Goal: Navigation & Orientation: Find specific page/section

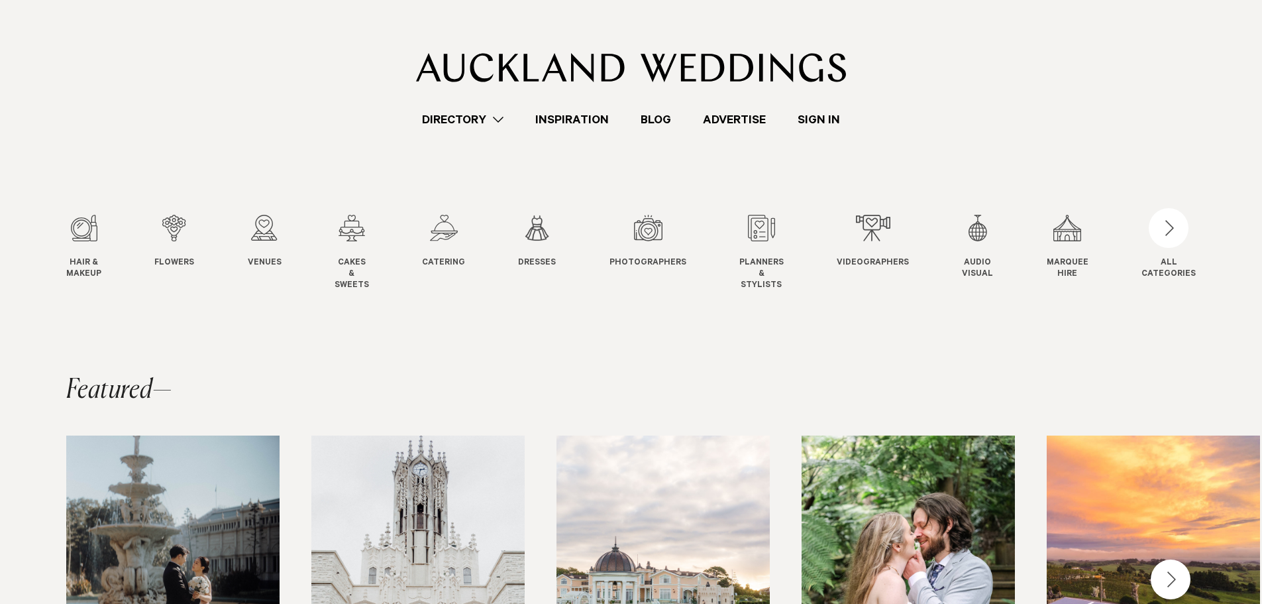
click at [458, 115] on link "Directory" at bounding box center [462, 120] width 113 height 18
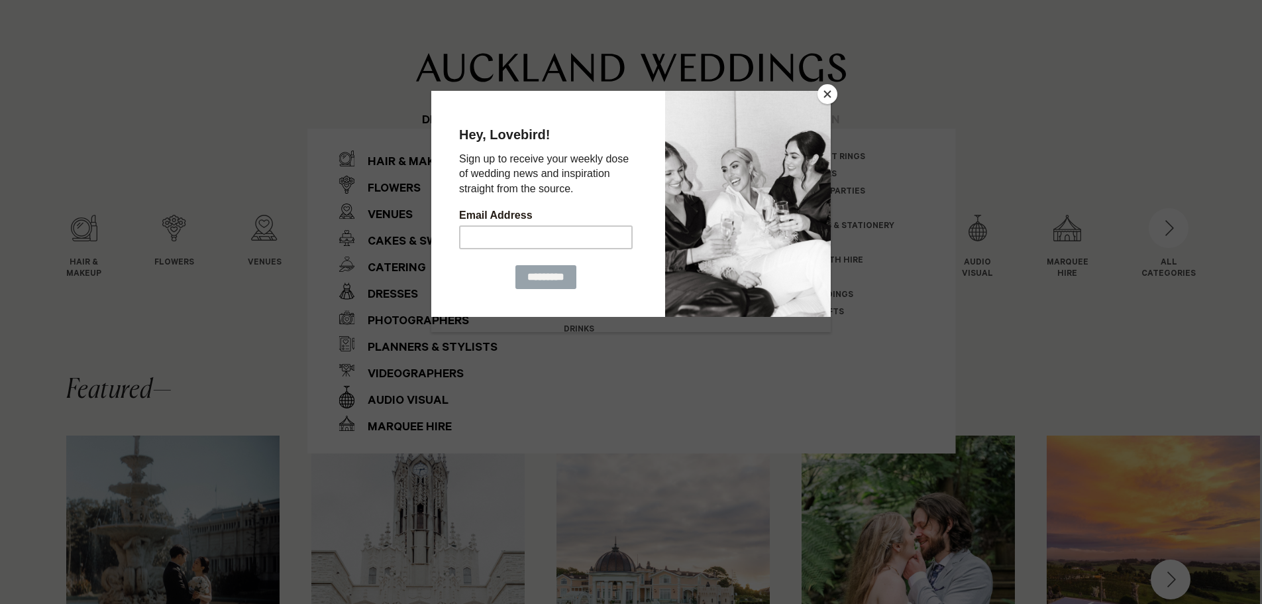
click at [832, 97] on button "Close" at bounding box center [828, 94] width 20 height 20
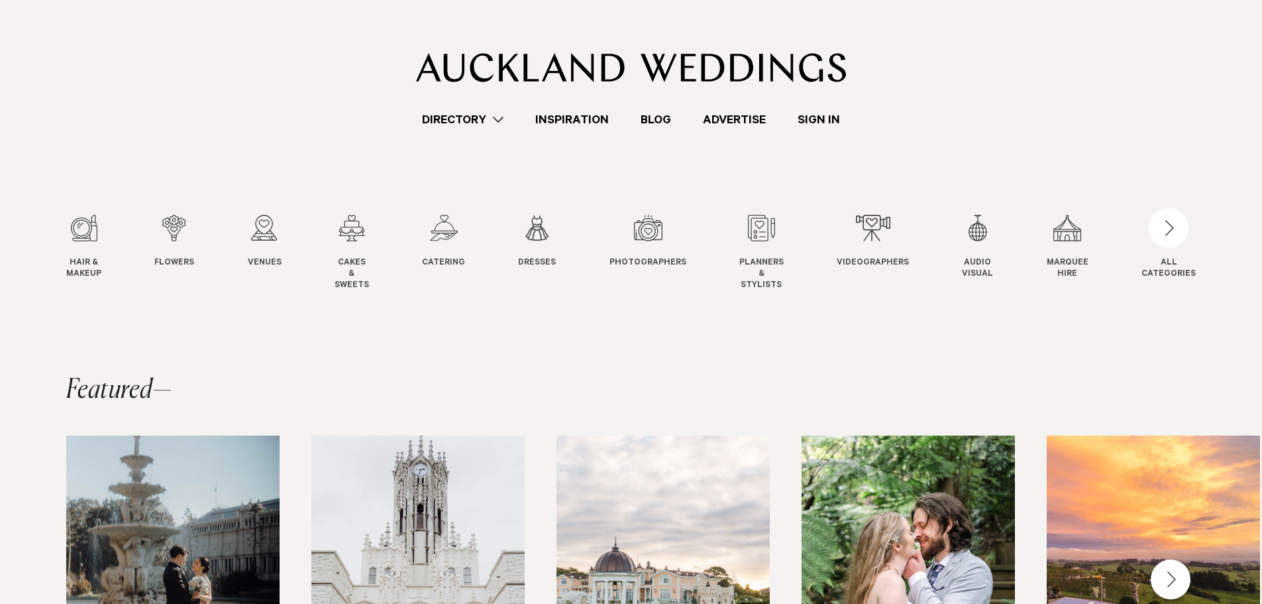
click at [482, 123] on link "Directory" at bounding box center [462, 120] width 113 height 18
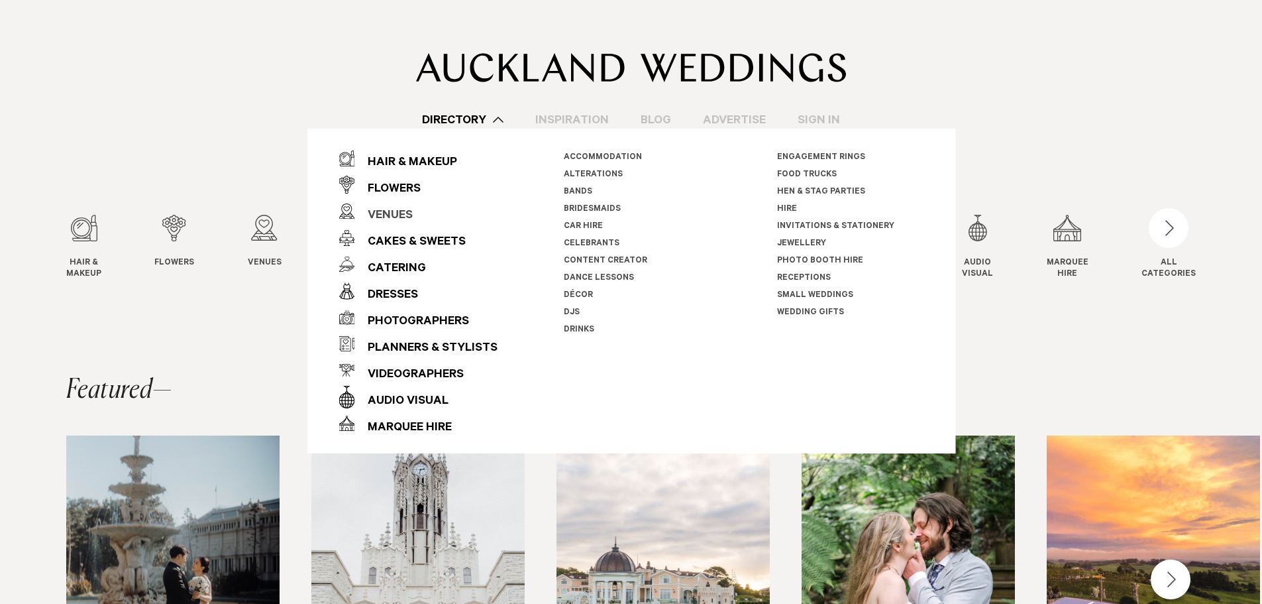
click at [390, 223] on div "Venues" at bounding box center [383, 216] width 58 height 27
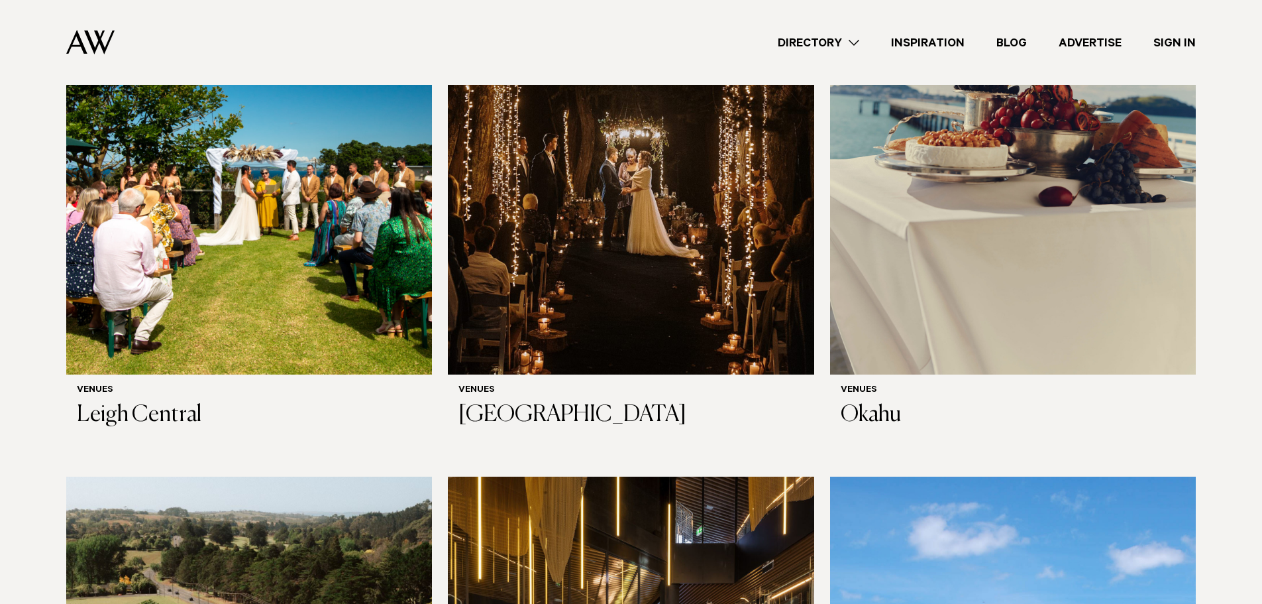
scroll to position [7355, 0]
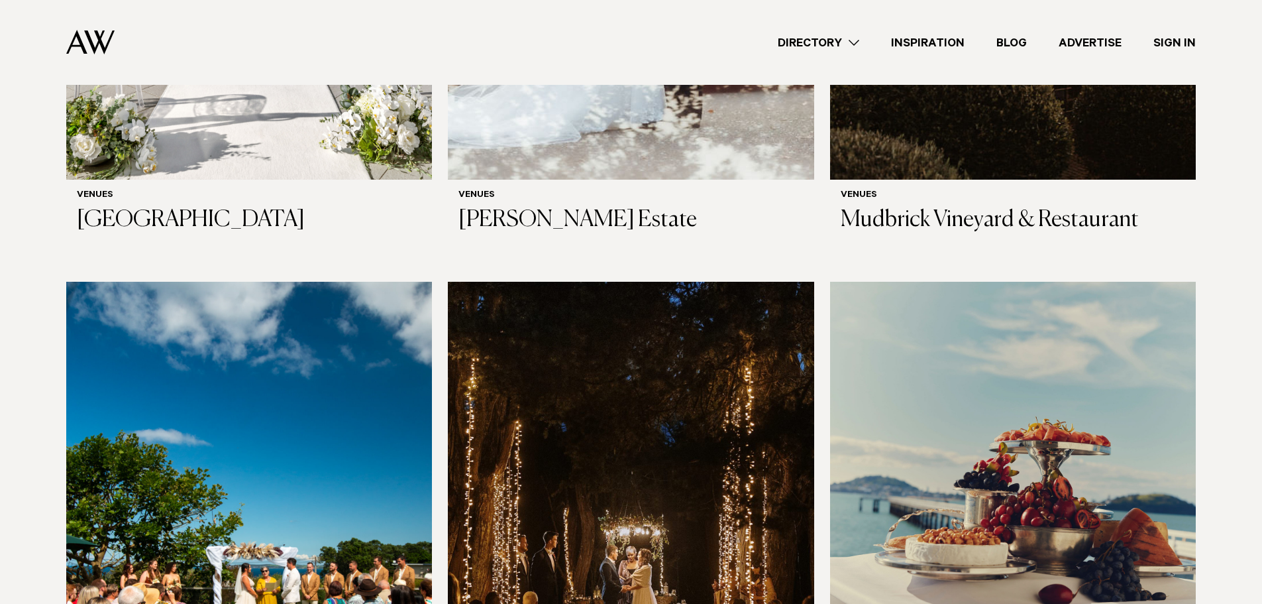
click at [820, 45] on link "Directory" at bounding box center [818, 43] width 113 height 18
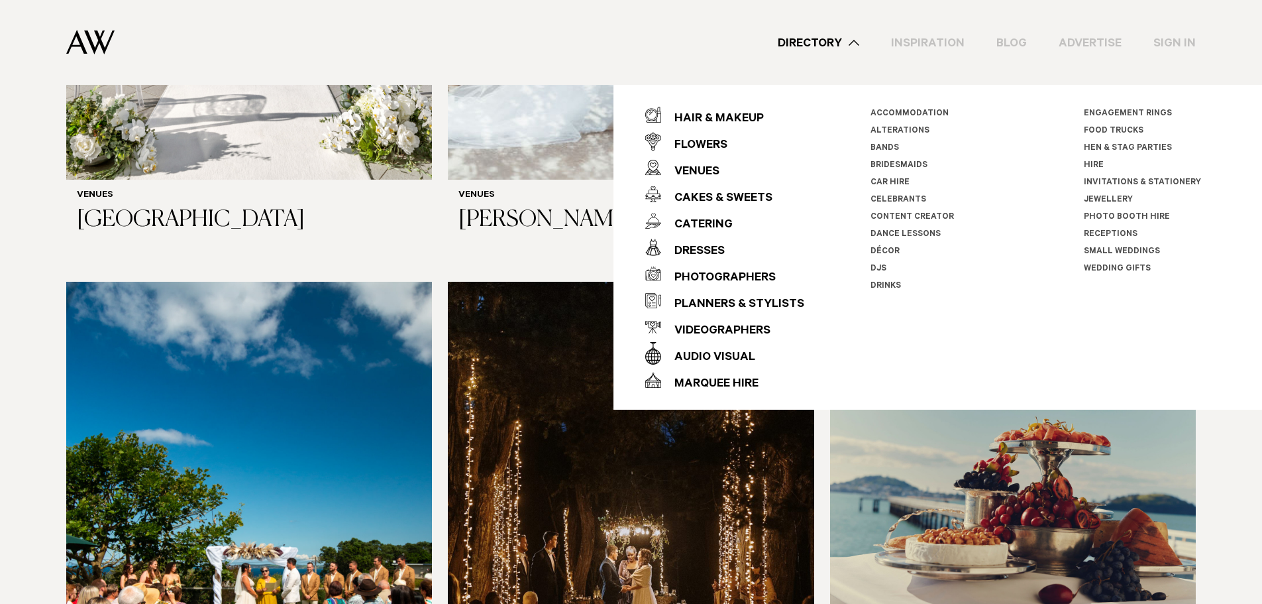
click at [708, 61] on div "Directory Hair & Makeup Flowers Venues Cakes & Sweets" at bounding box center [660, 42] width 1071 height 85
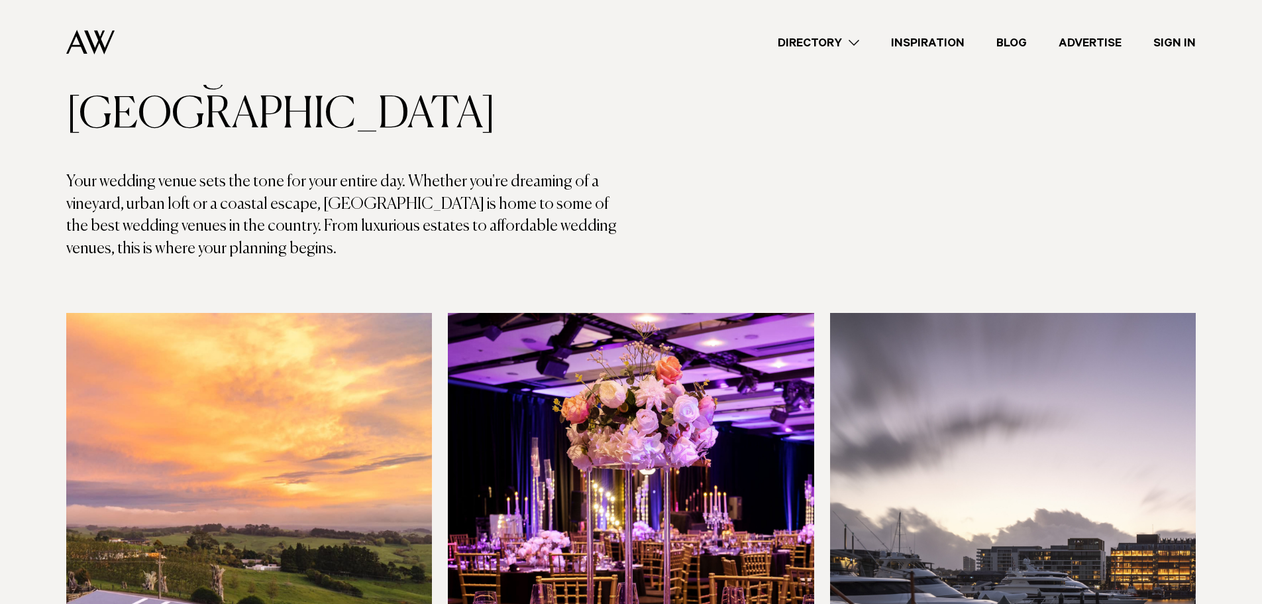
scroll to position [0, 0]
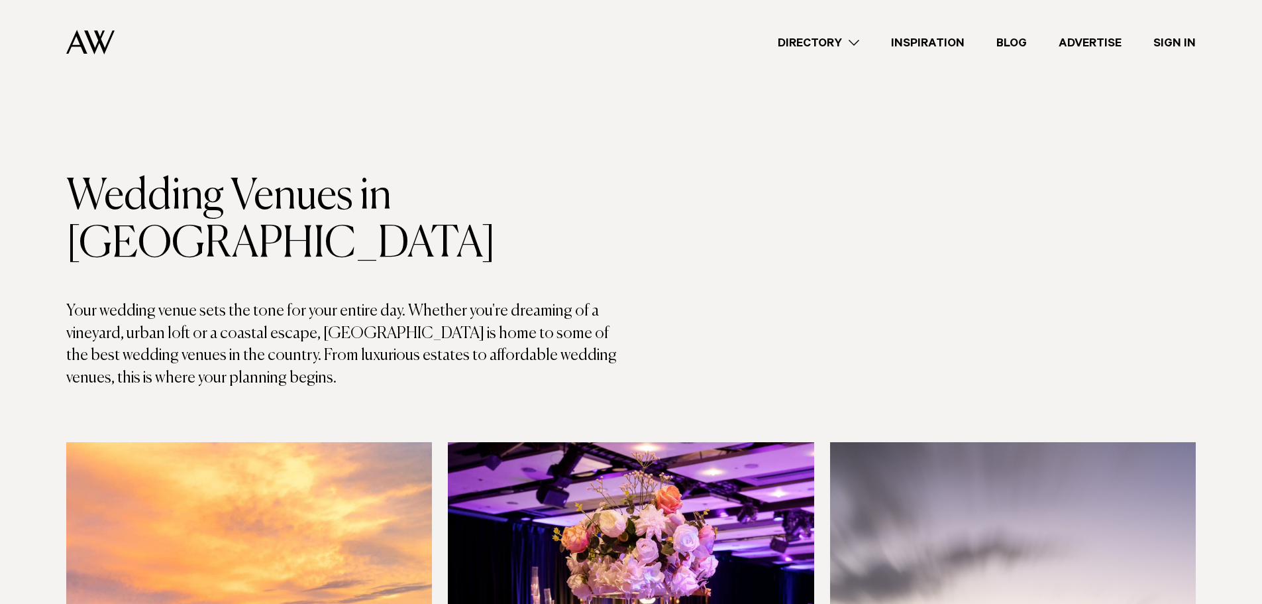
click at [87, 43] on img at bounding box center [90, 42] width 48 height 25
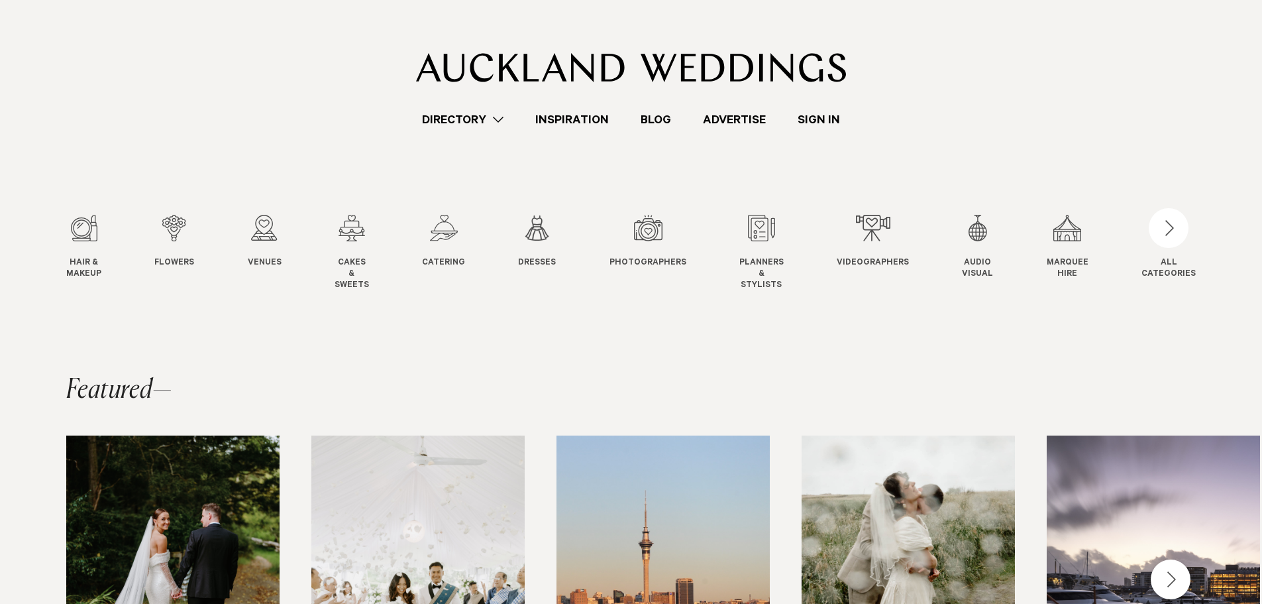
click at [488, 116] on link "Directory" at bounding box center [462, 120] width 113 height 18
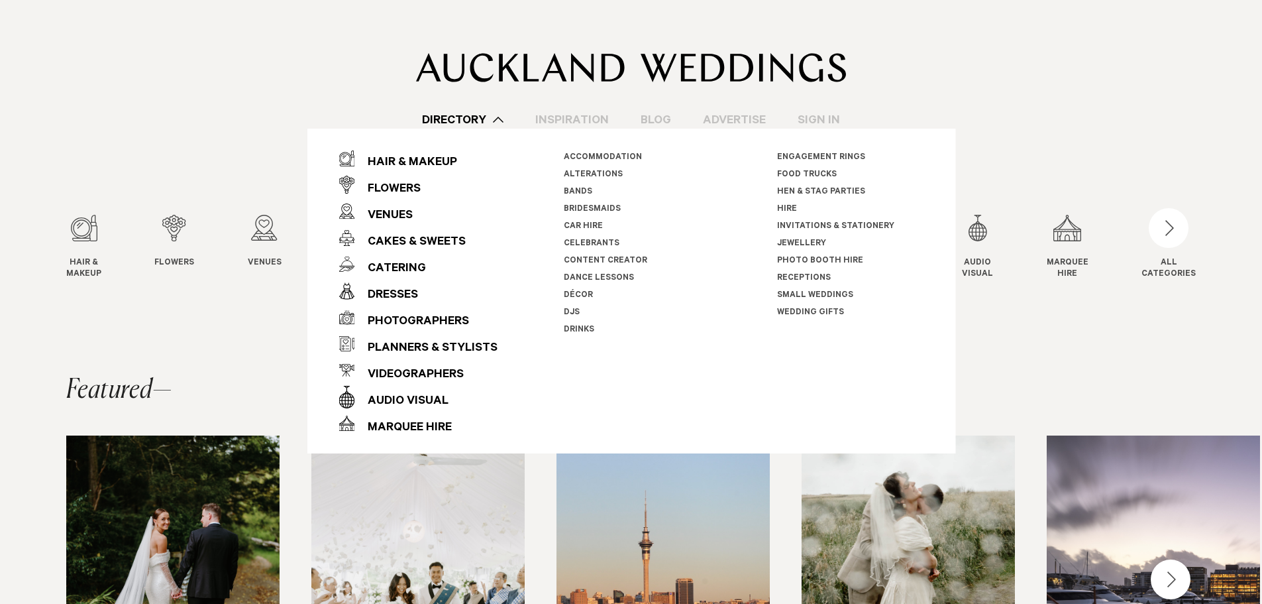
click at [580, 157] on link "Accommodation" at bounding box center [603, 157] width 78 height 9
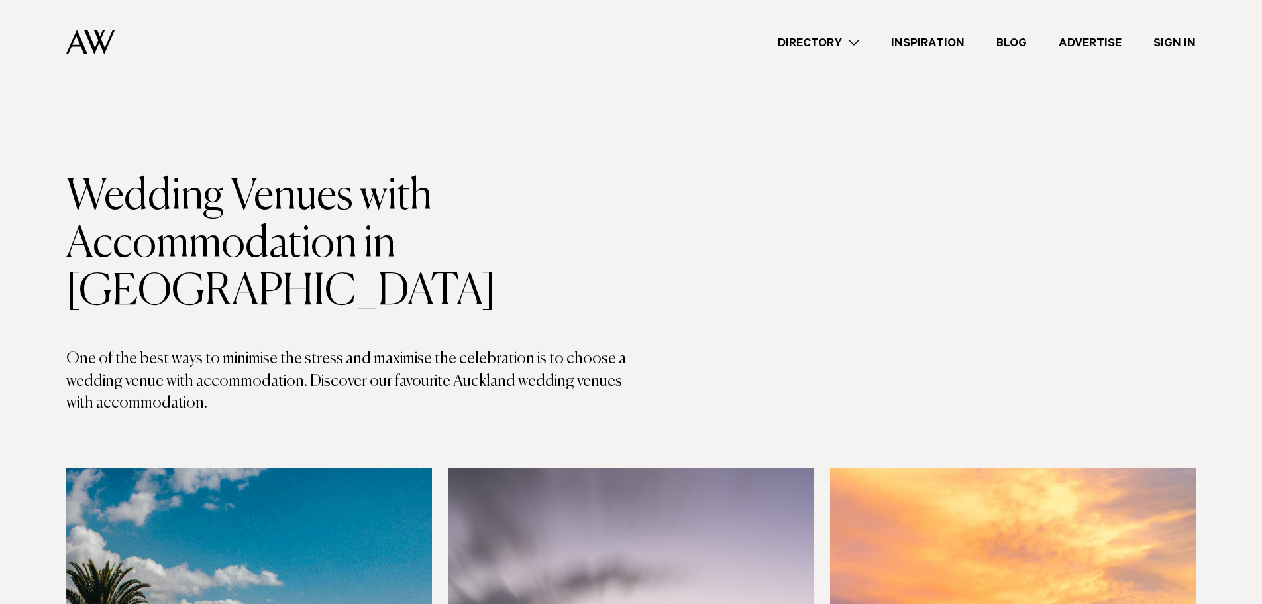
click at [99, 44] on img at bounding box center [90, 42] width 48 height 25
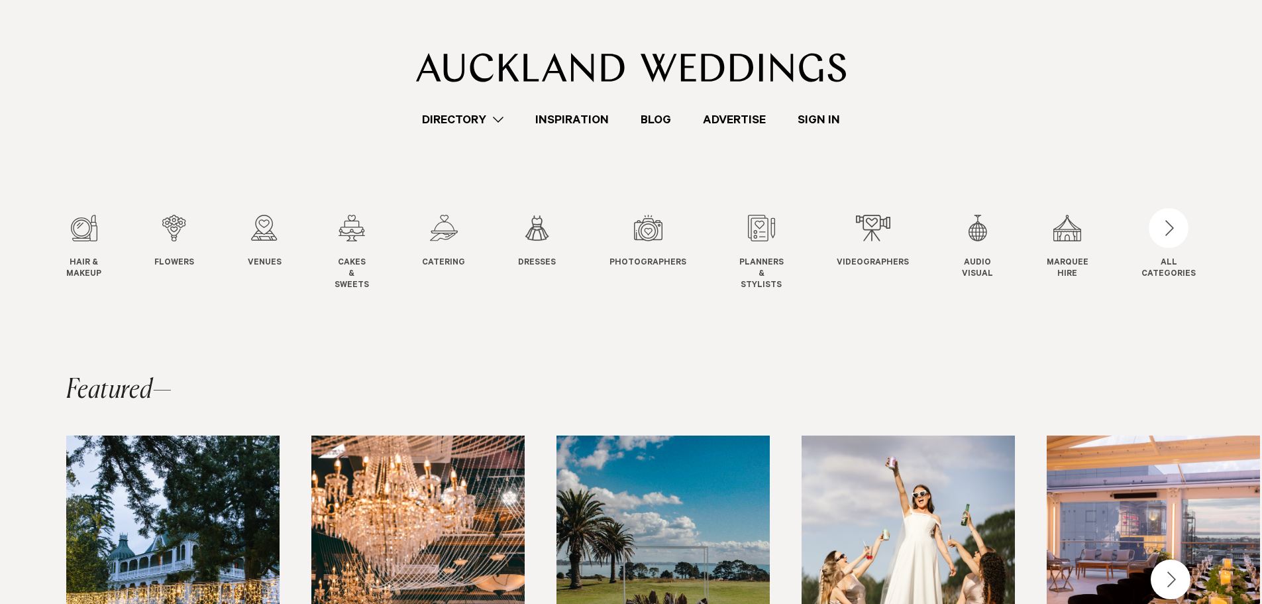
click at [474, 123] on link "Directory" at bounding box center [462, 120] width 113 height 18
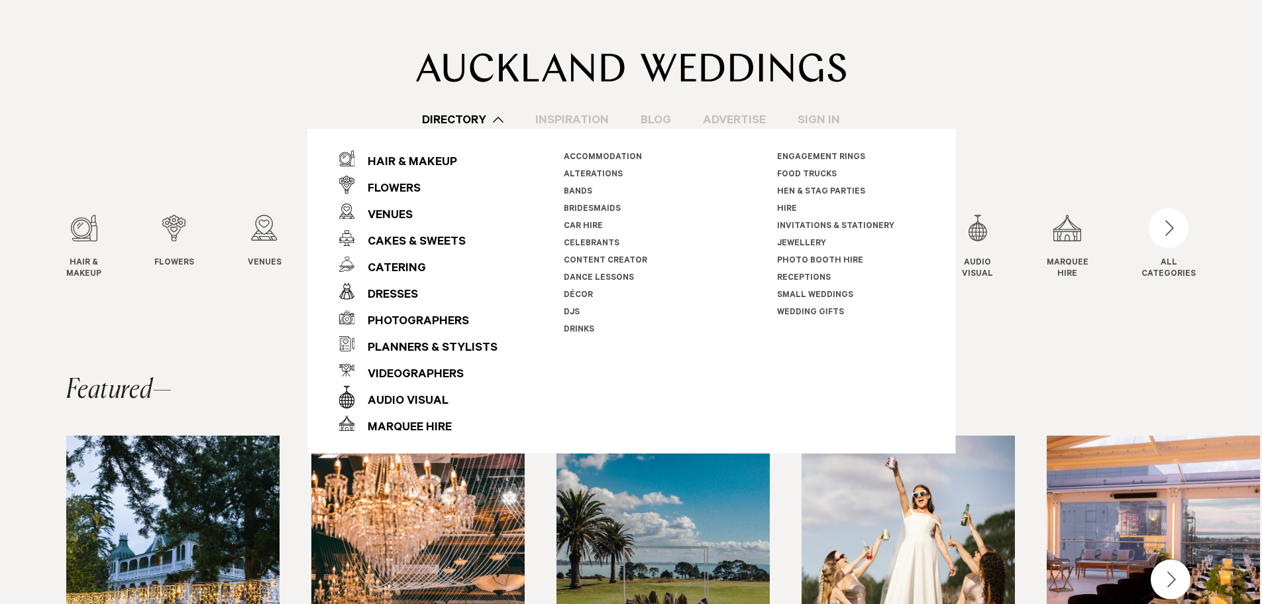
click at [1111, 79] on div at bounding box center [631, 41] width 1130 height 82
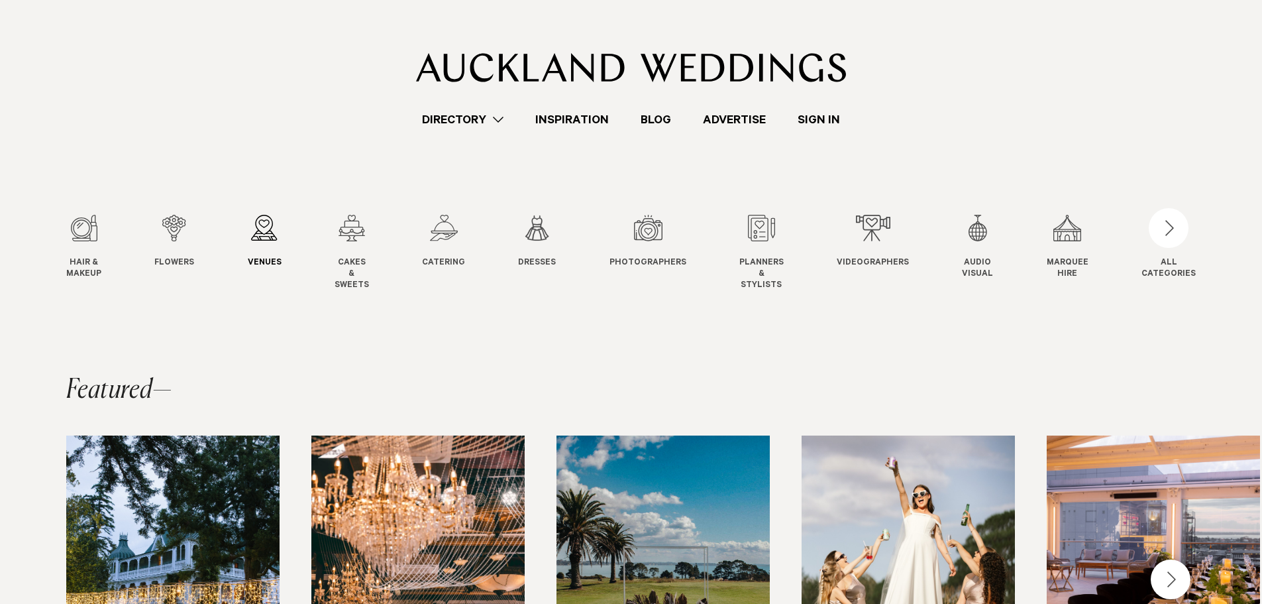
click at [268, 236] on div "3 / 12" at bounding box center [265, 228] width 34 height 27
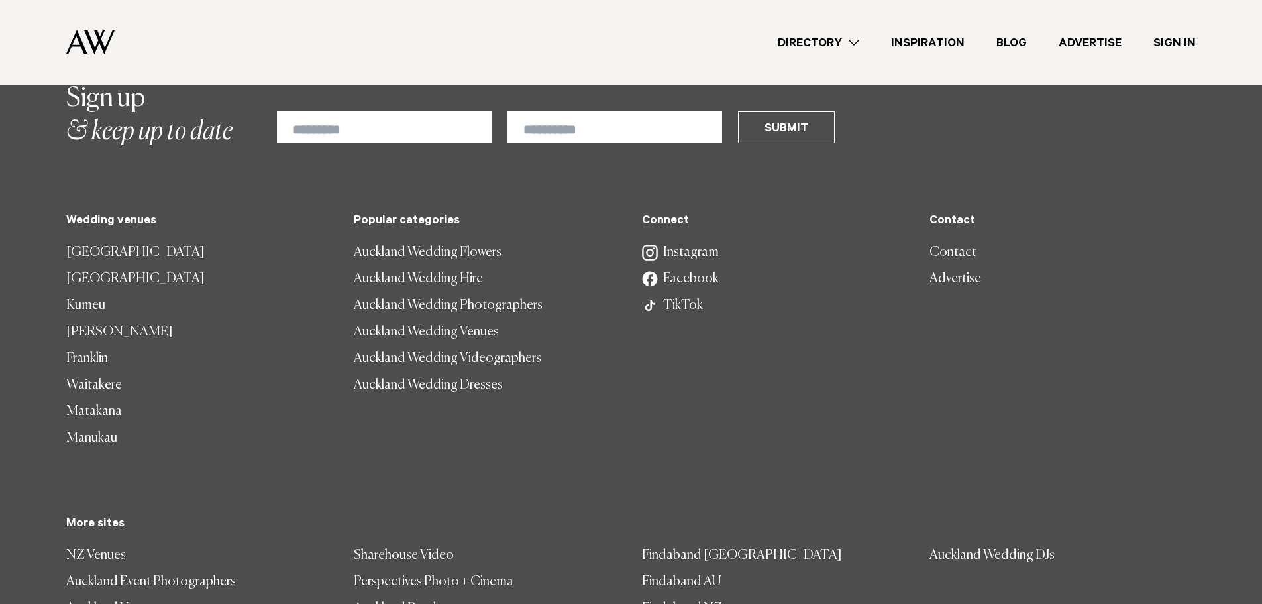
scroll to position [9467, 0]
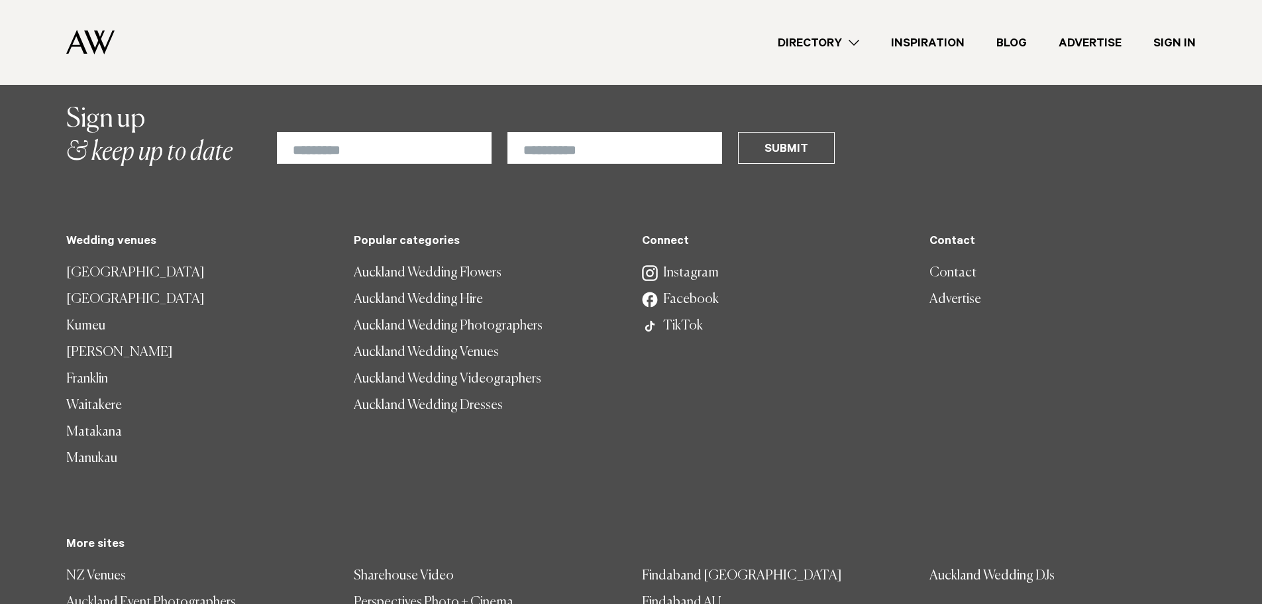
click at [106, 260] on link "[GEOGRAPHIC_DATA]" at bounding box center [199, 273] width 266 height 27
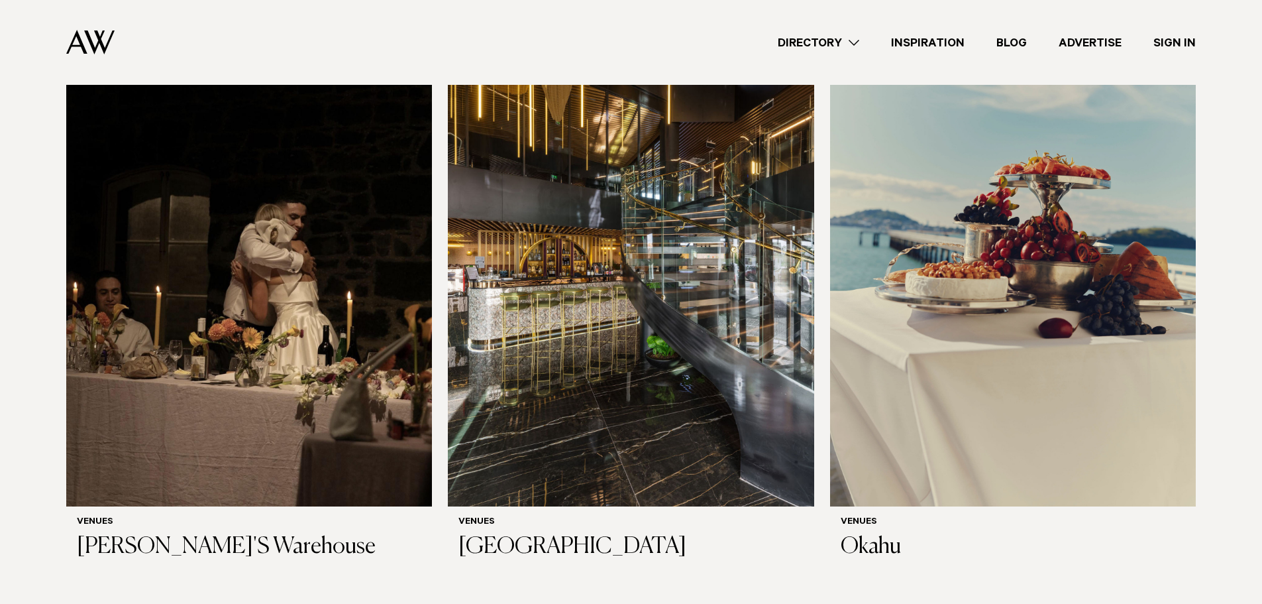
scroll to position [3322, 0]
